Goal: Share content

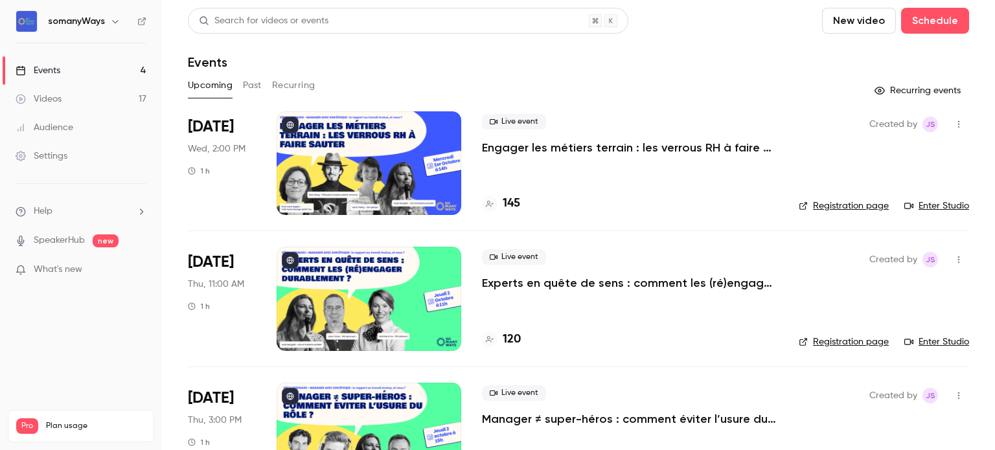
click at [399, 139] on div at bounding box center [368, 163] width 185 height 104
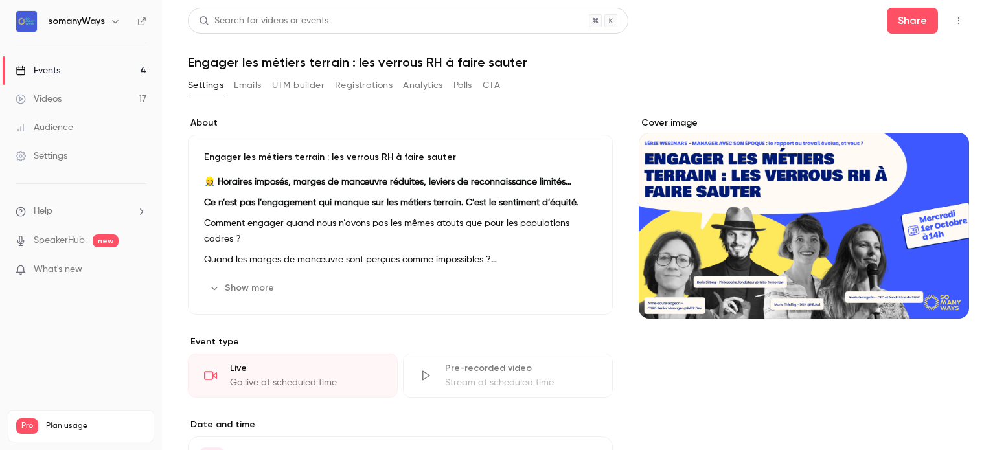
click at [953, 20] on icon "button" at bounding box center [958, 20] width 10 height 9
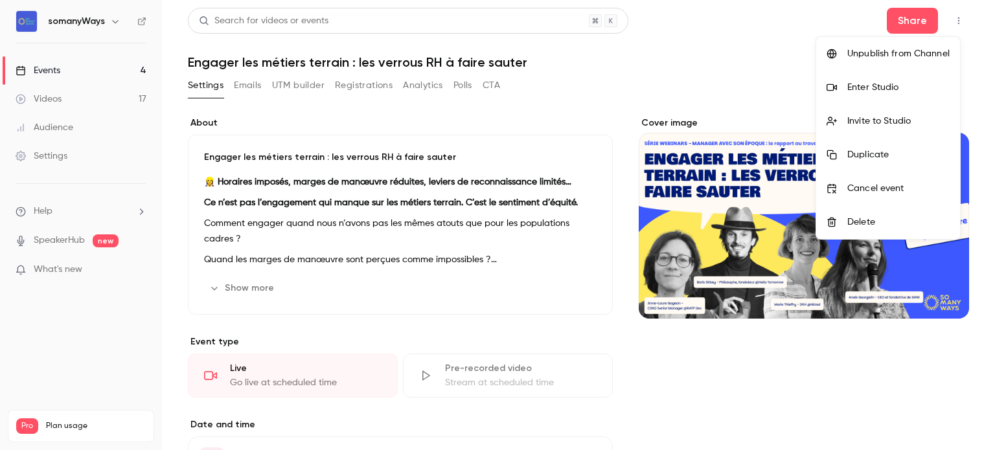
click at [863, 88] on div "Enter Studio" at bounding box center [898, 87] width 102 height 13
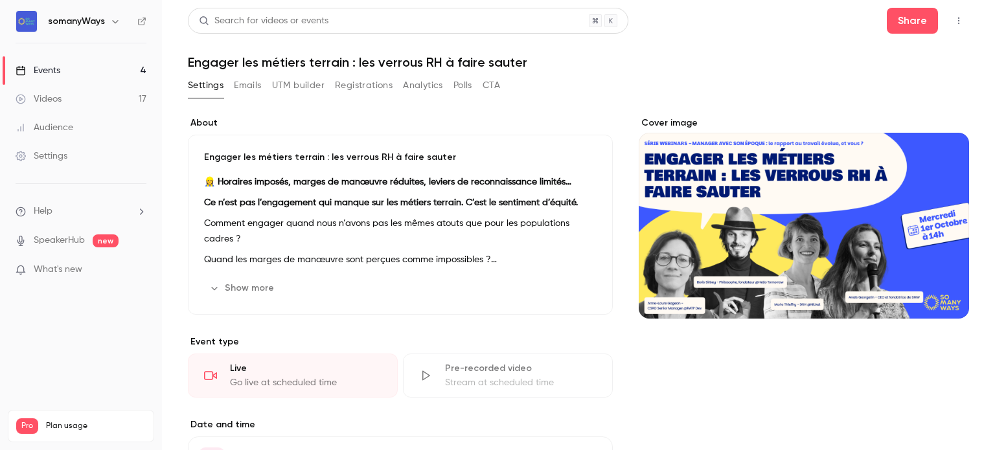
click at [948, 22] on button "button" at bounding box center [958, 20] width 21 height 21
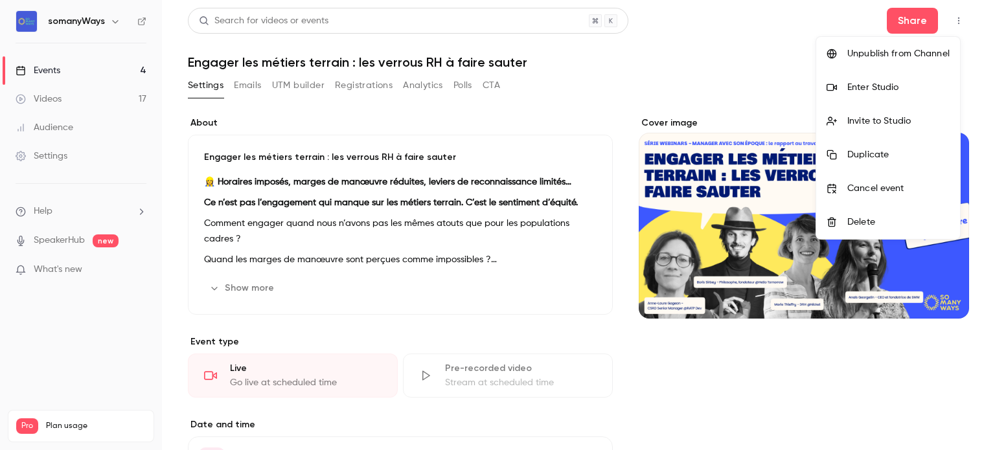
click at [829, 30] on div at bounding box center [497, 225] width 995 height 450
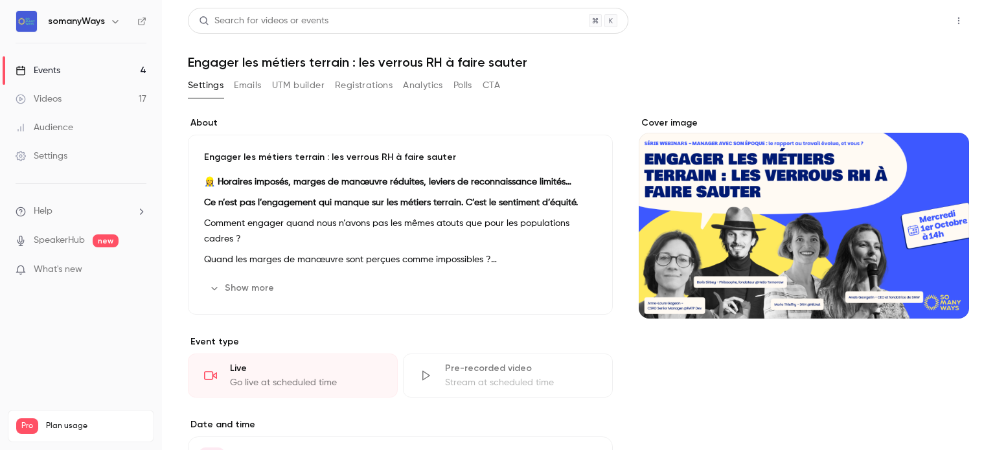
click at [900, 24] on button "Share" at bounding box center [911, 21] width 51 height 26
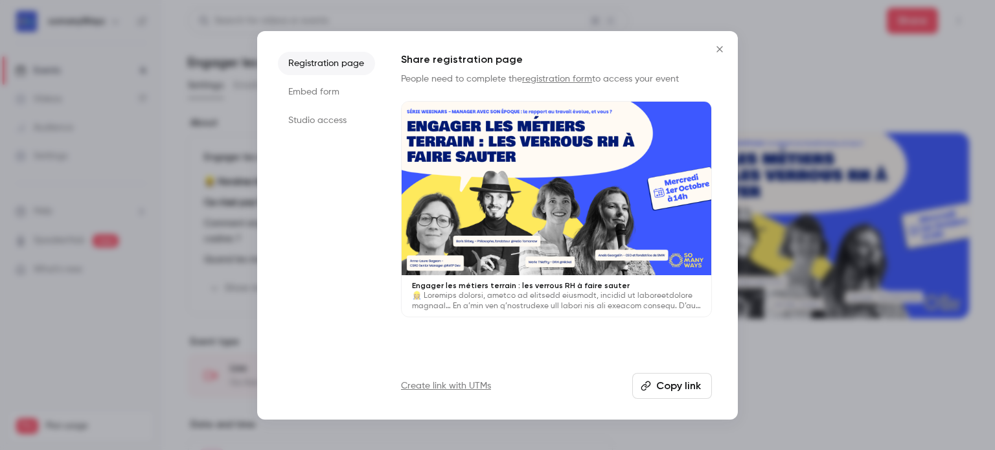
drag, startPoint x: 321, startPoint y: 117, endPoint x: 339, endPoint y: 126, distance: 20.6
click at [321, 117] on li "Studio access" at bounding box center [326, 120] width 97 height 23
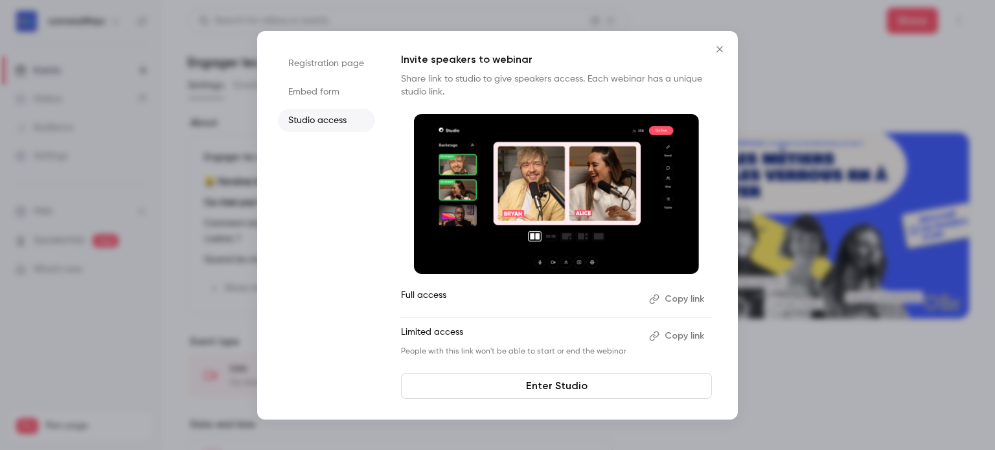
click at [676, 337] on button "Copy link" at bounding box center [678, 336] width 68 height 21
click at [728, 51] on button "Close" at bounding box center [719, 49] width 26 height 26
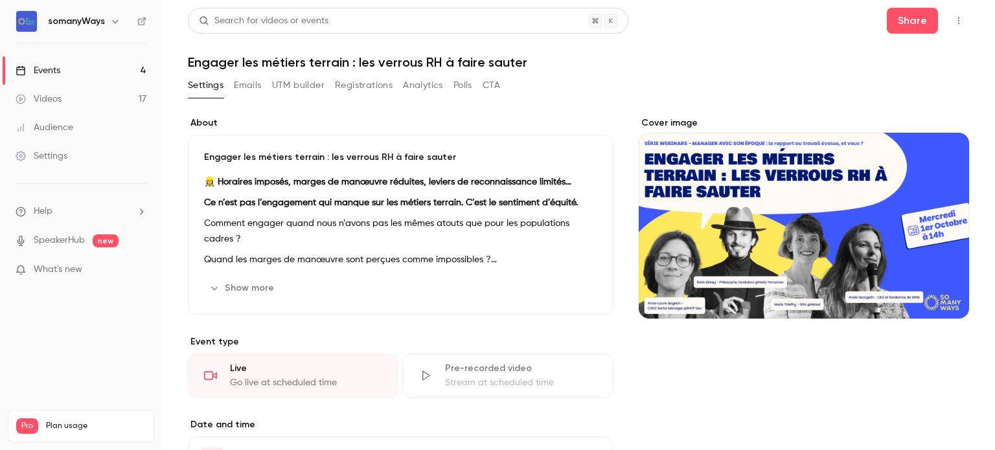
click at [127, 69] on link "Events 4" at bounding box center [81, 70] width 162 height 28
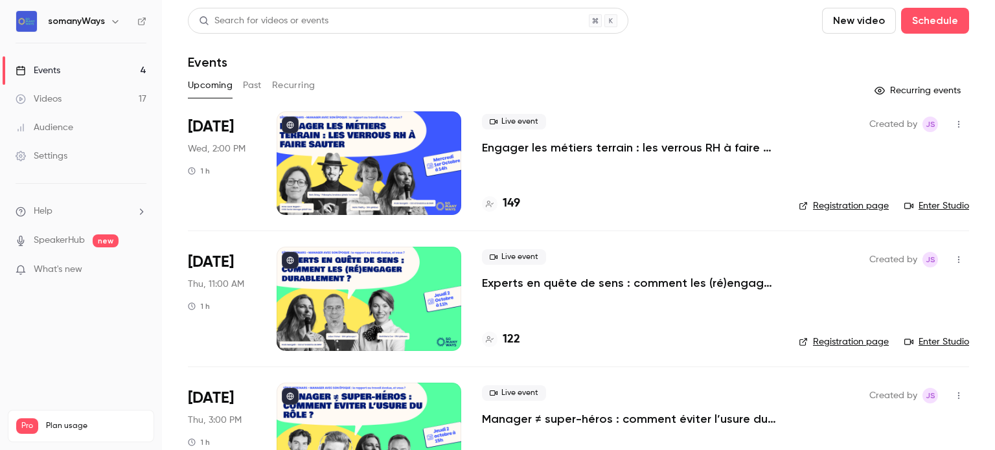
scroll to position [23, 0]
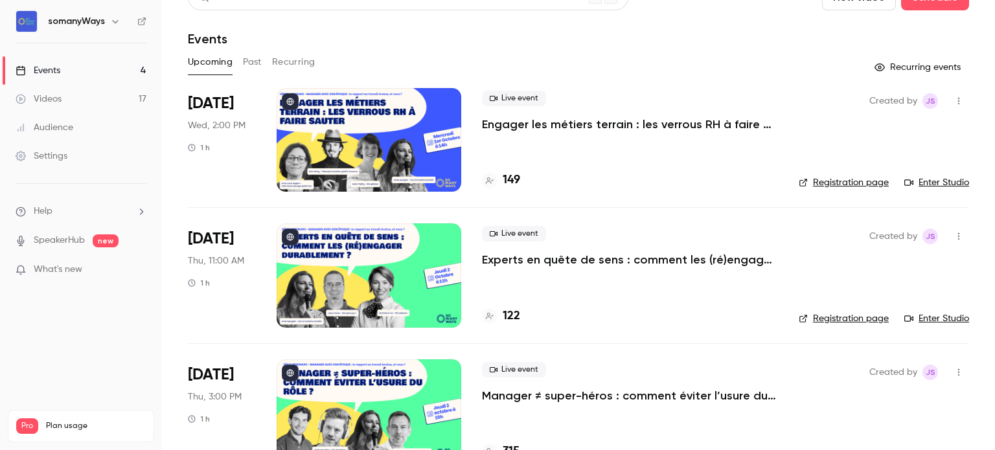
click at [848, 185] on link "Registration page" at bounding box center [843, 182] width 90 height 13
